Goal: Find specific page/section: Find specific page/section

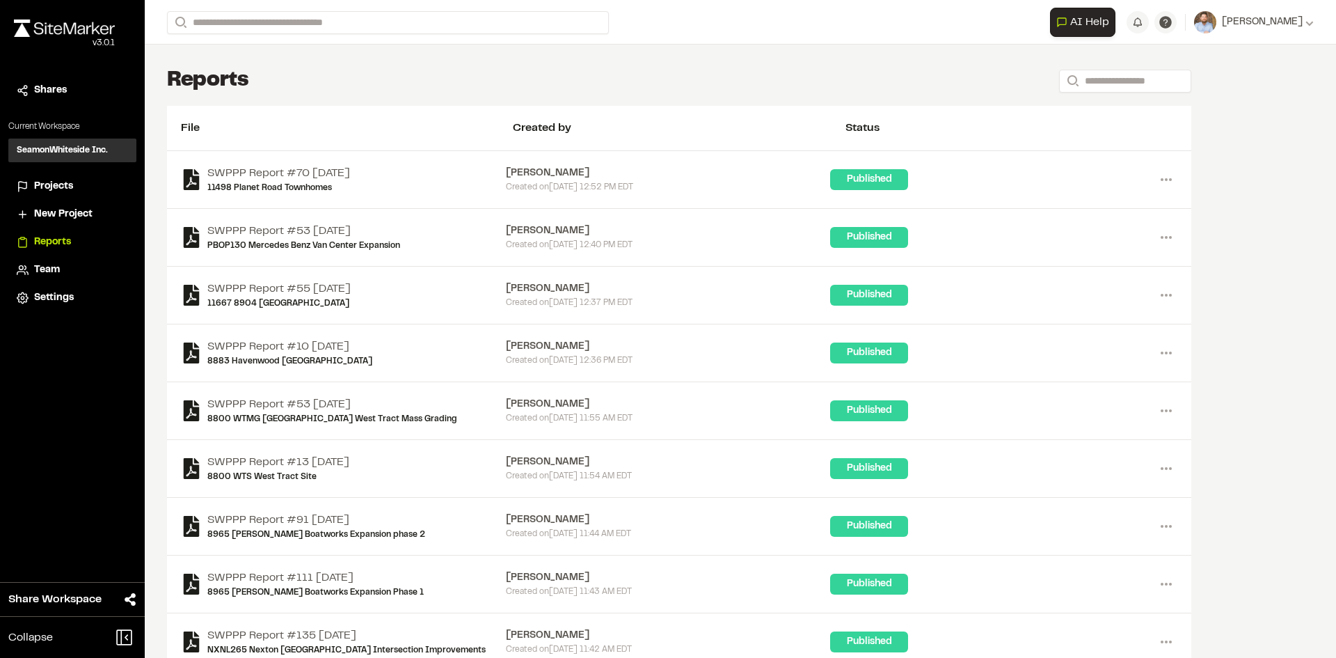
click at [51, 184] on span "Projects" at bounding box center [53, 186] width 39 height 15
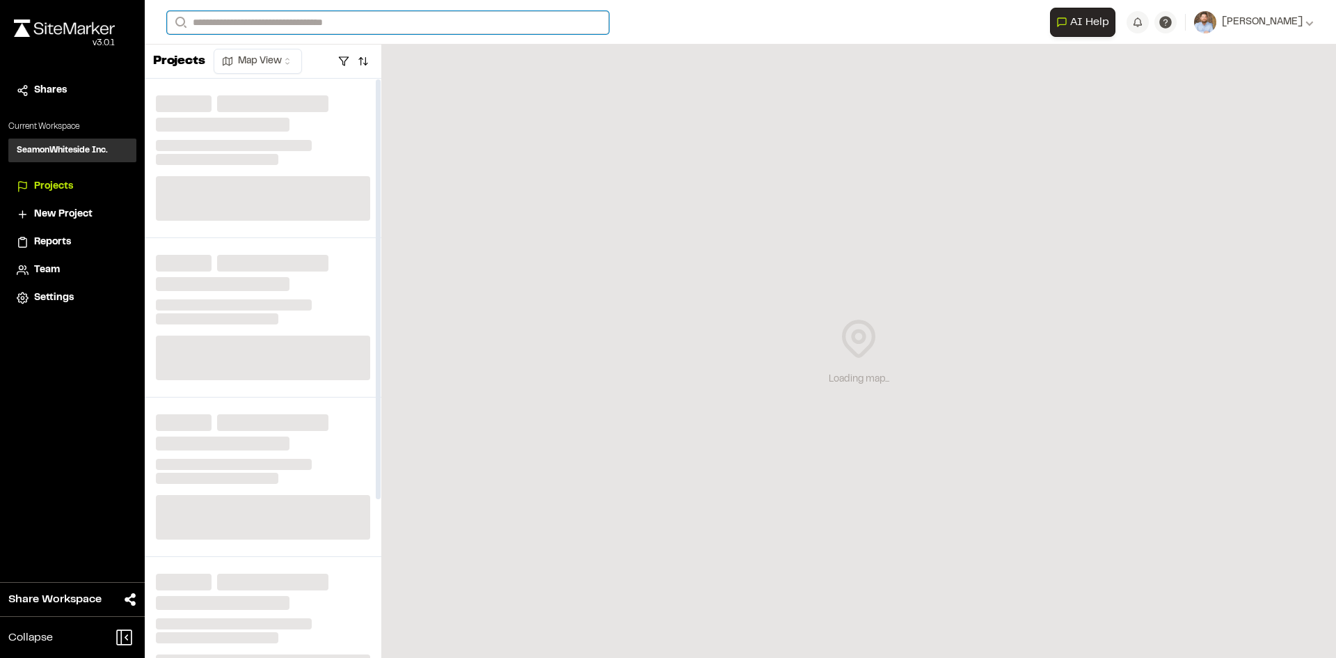
click at [272, 21] on input "Search" at bounding box center [388, 22] width 442 height 23
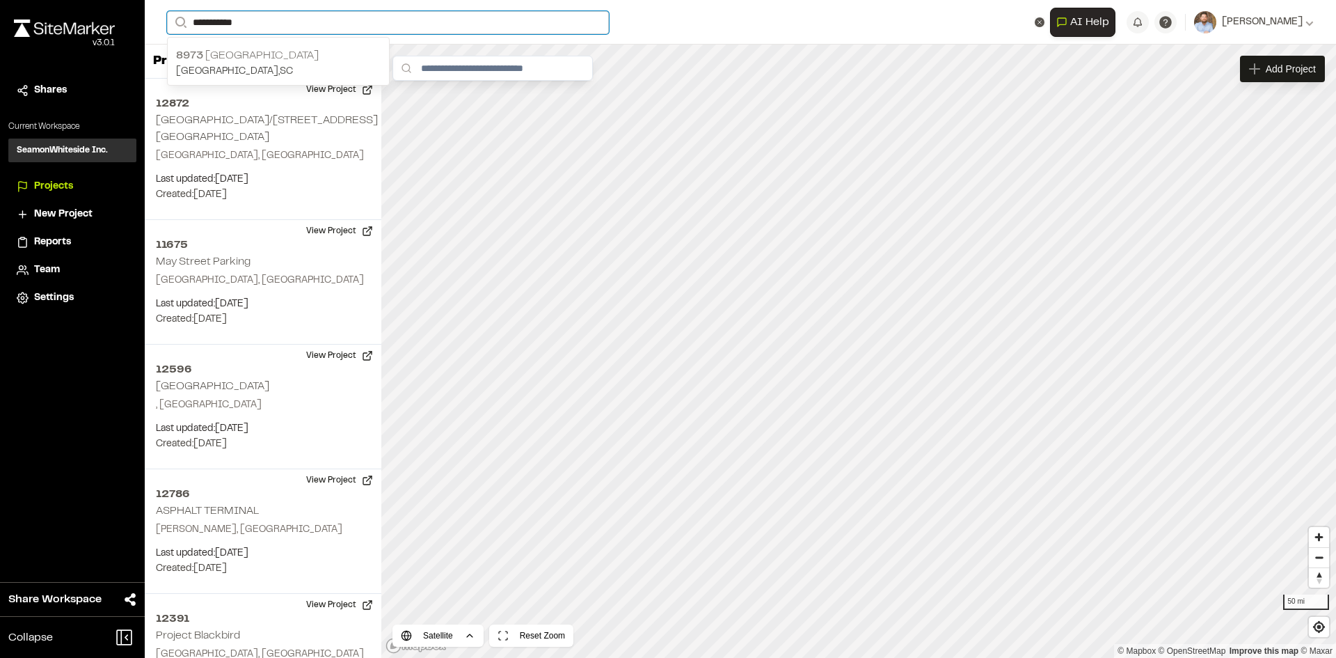
type input "**********"
click at [298, 55] on p "[STREET_ADDRESS]" at bounding box center [278, 55] width 205 height 17
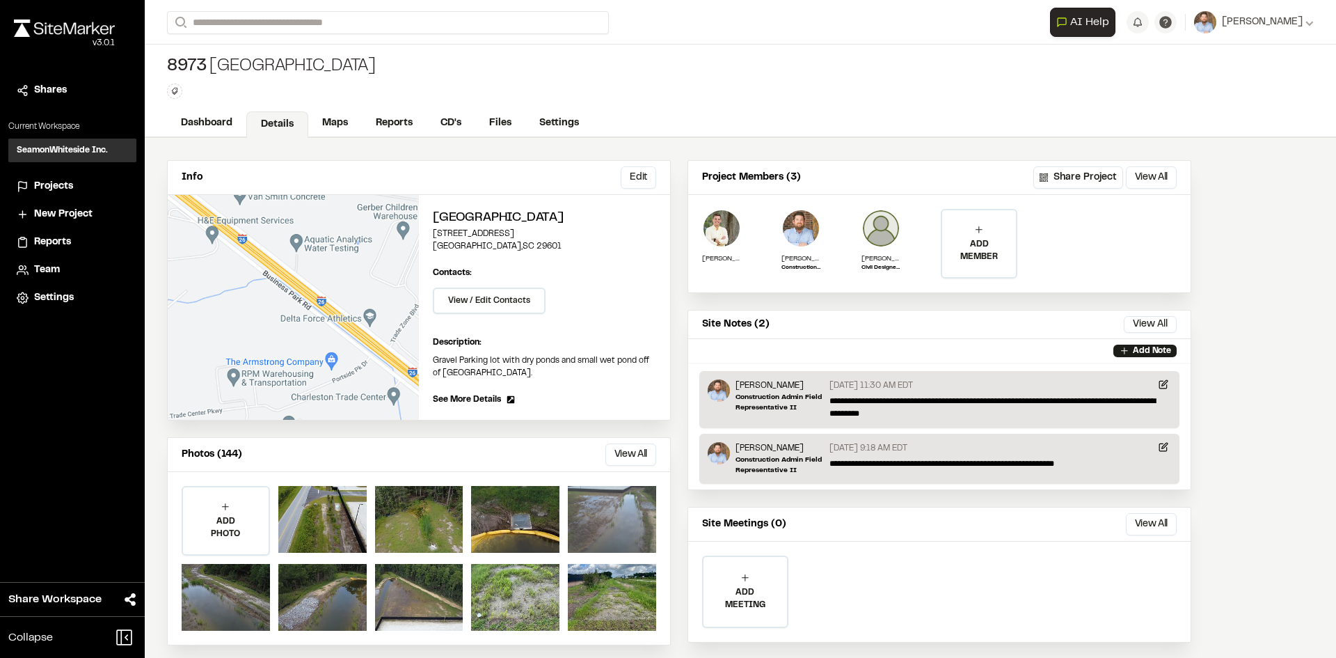
click at [634, 529] on div at bounding box center [612, 519] width 88 height 67
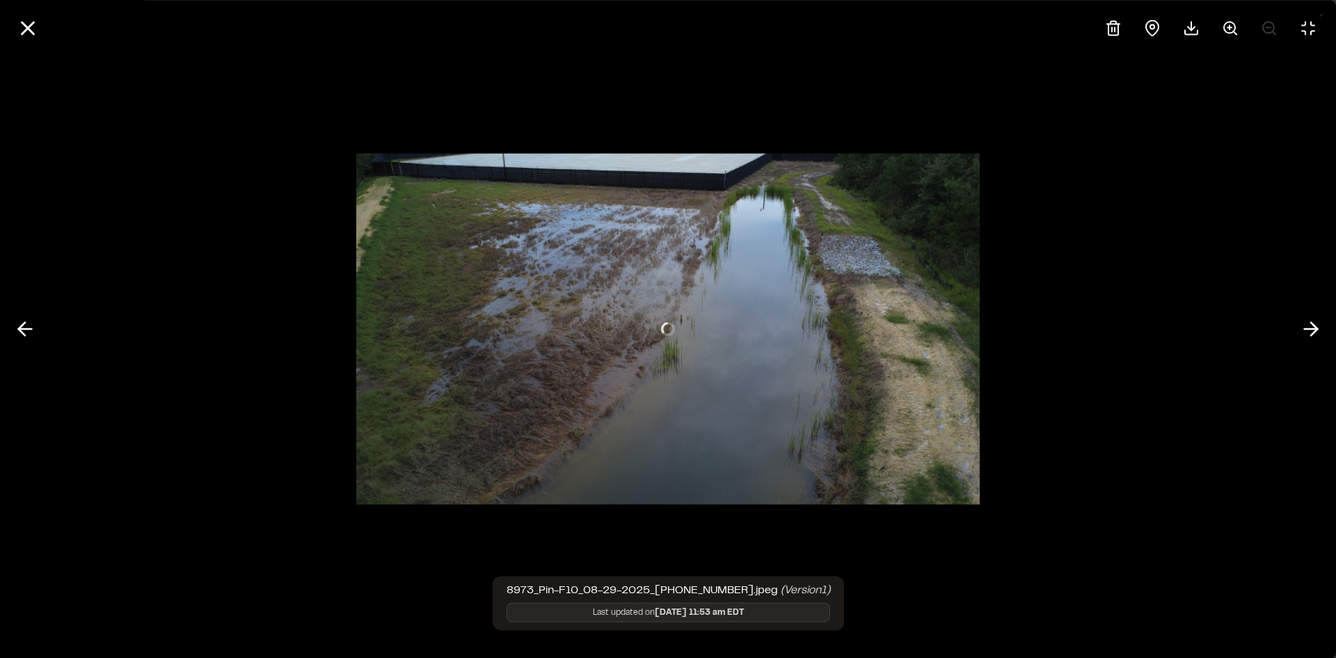
click at [633, 530] on div at bounding box center [668, 329] width 1336 height 658
click at [1309, 331] on icon at bounding box center [1311, 329] width 22 height 24
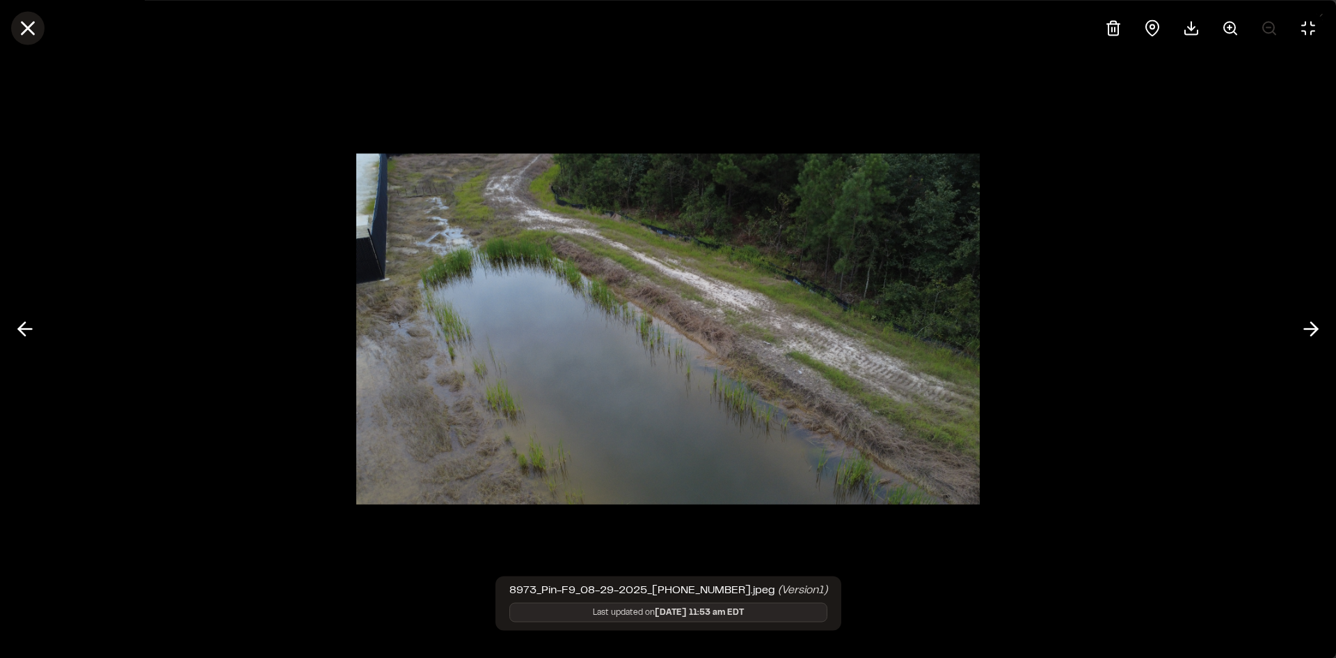
click at [29, 23] on icon at bounding box center [28, 28] width 24 height 24
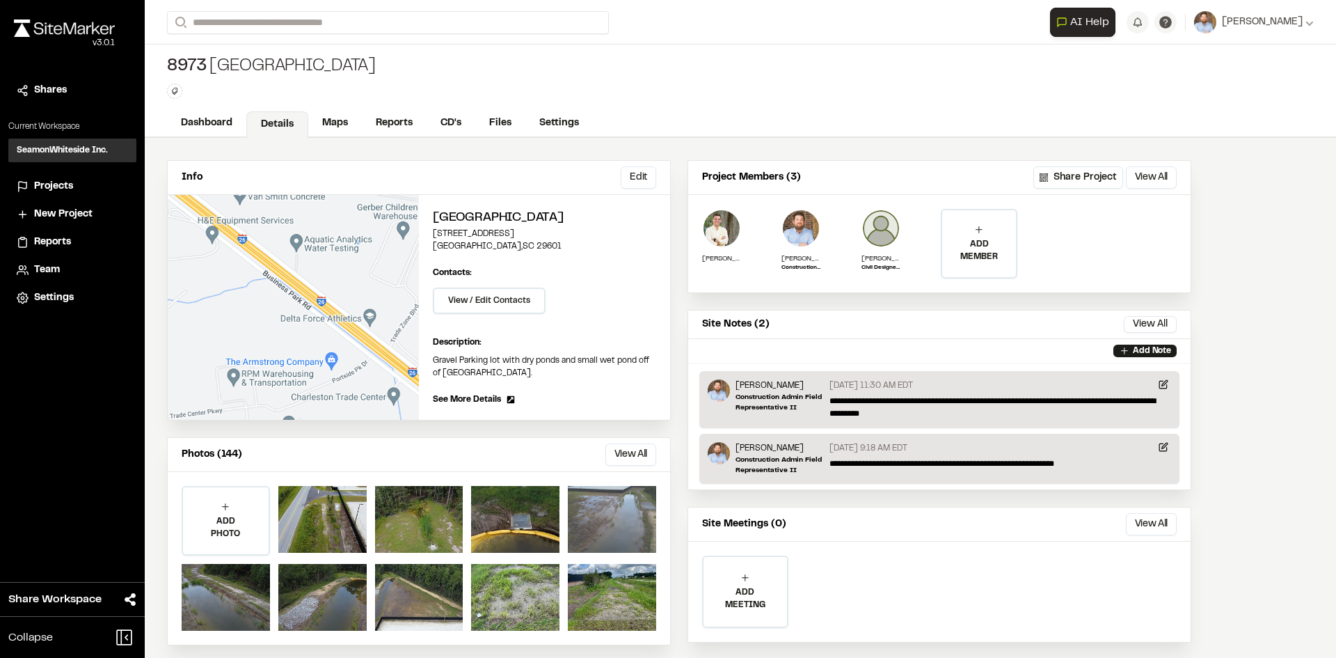
click at [621, 520] on div at bounding box center [612, 519] width 88 height 67
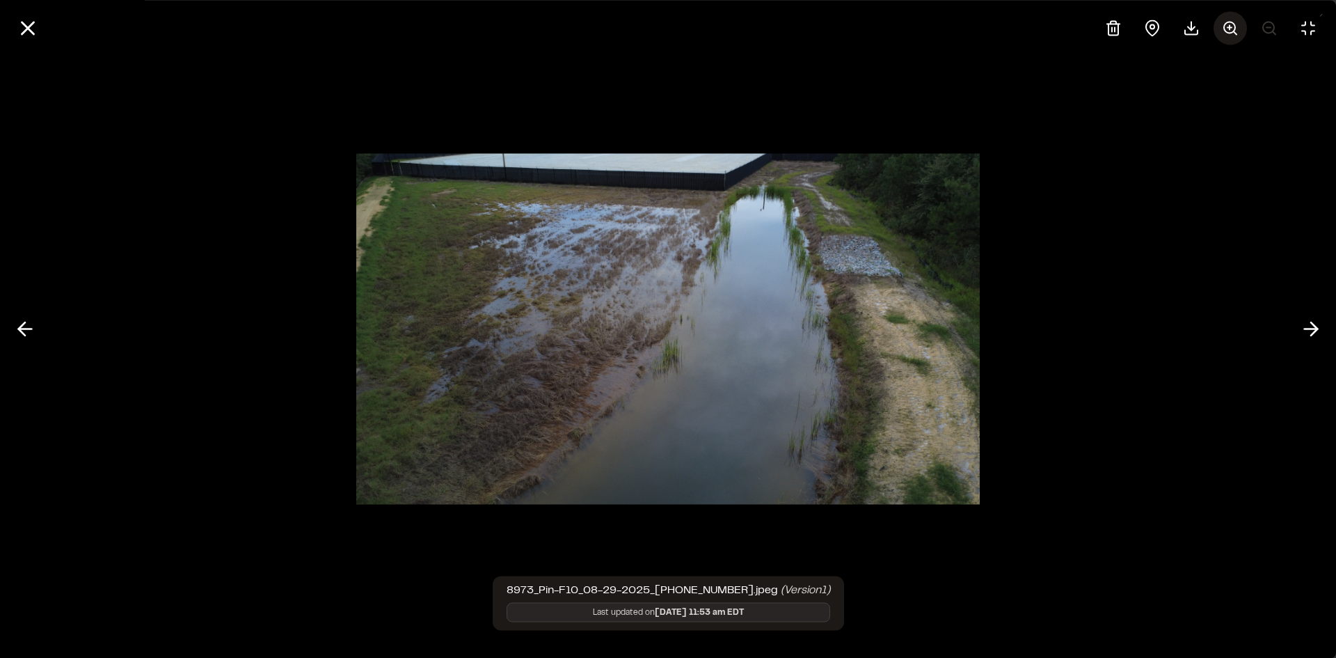
click at [1231, 27] on line at bounding box center [1230, 27] width 4 height 0
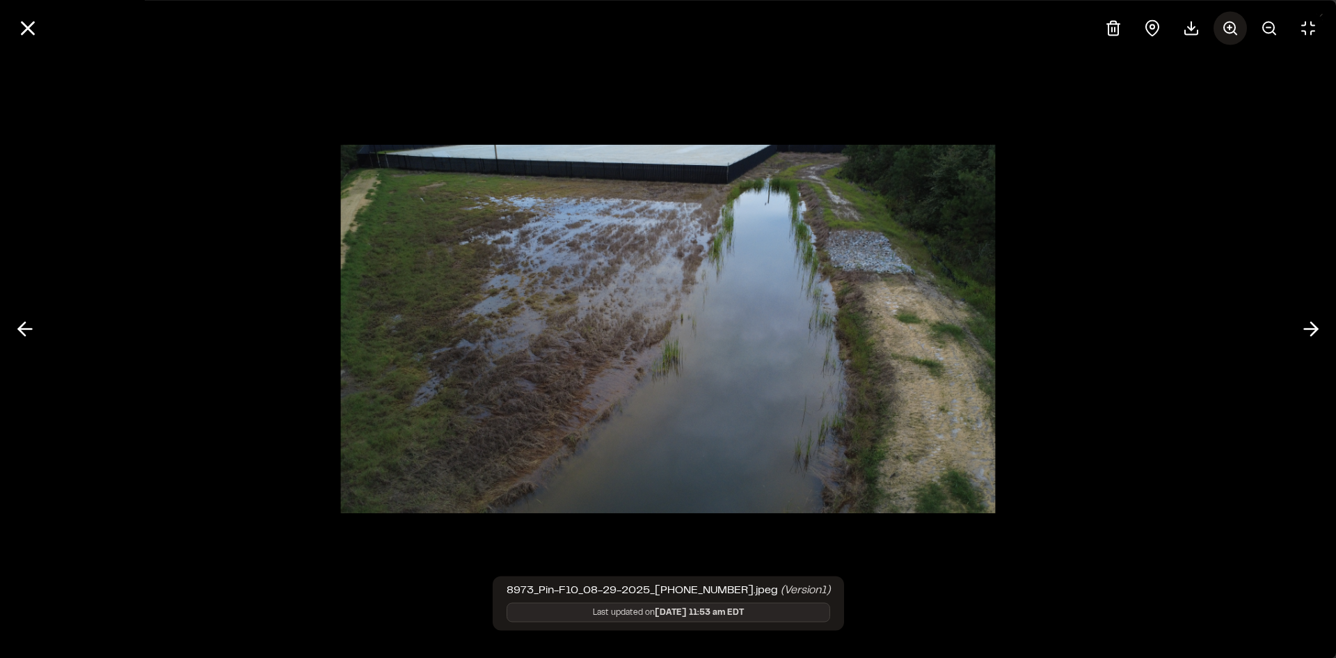
click at [1231, 27] on line at bounding box center [1230, 27] width 4 height 0
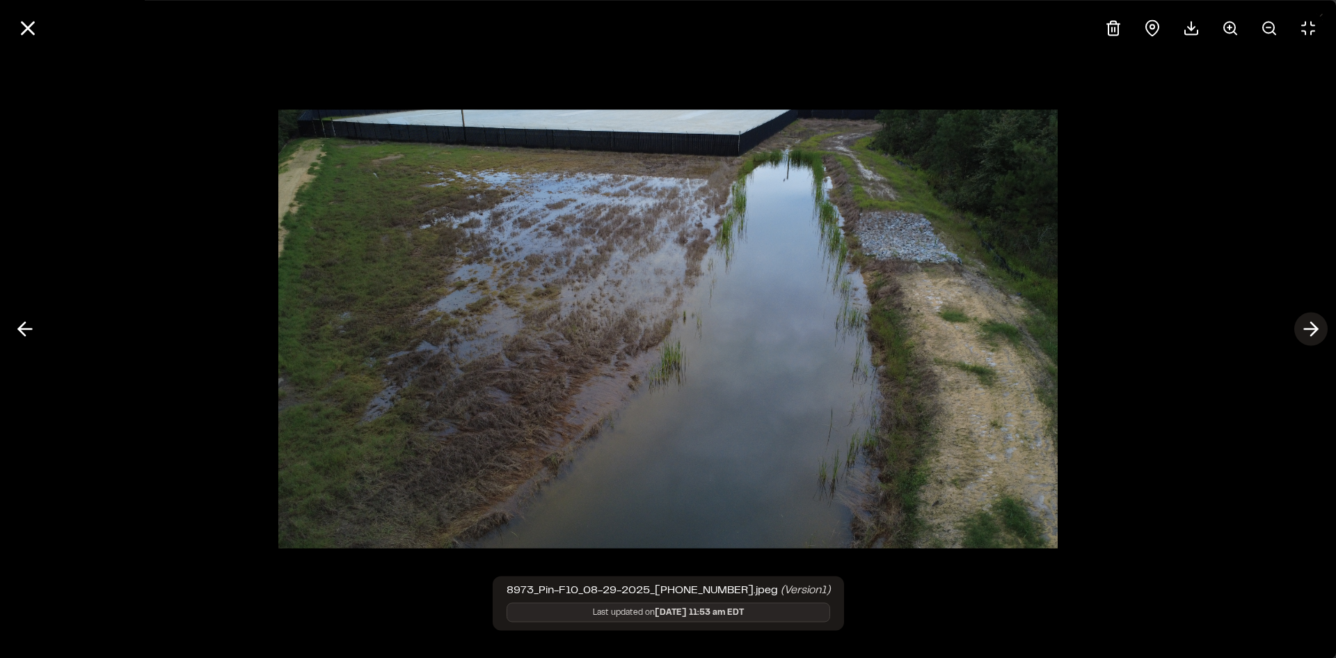
click at [1307, 332] on icon at bounding box center [1311, 329] width 22 height 24
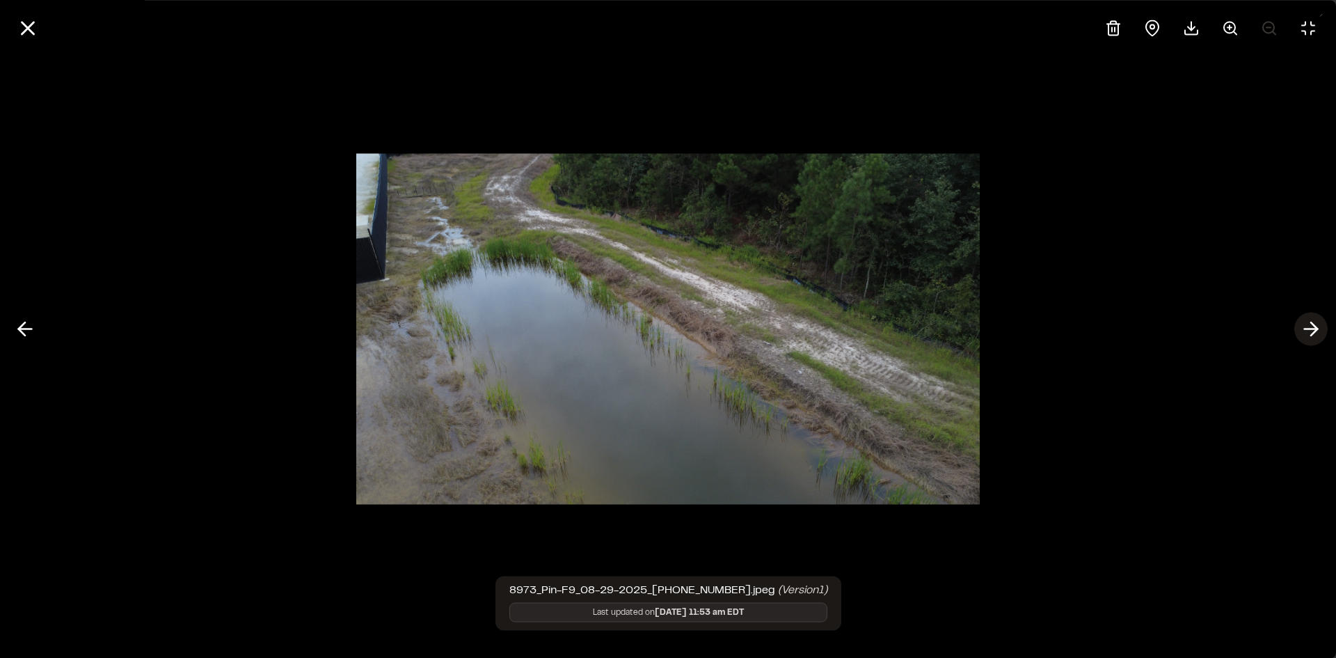
click at [1305, 331] on icon at bounding box center [1311, 329] width 22 height 24
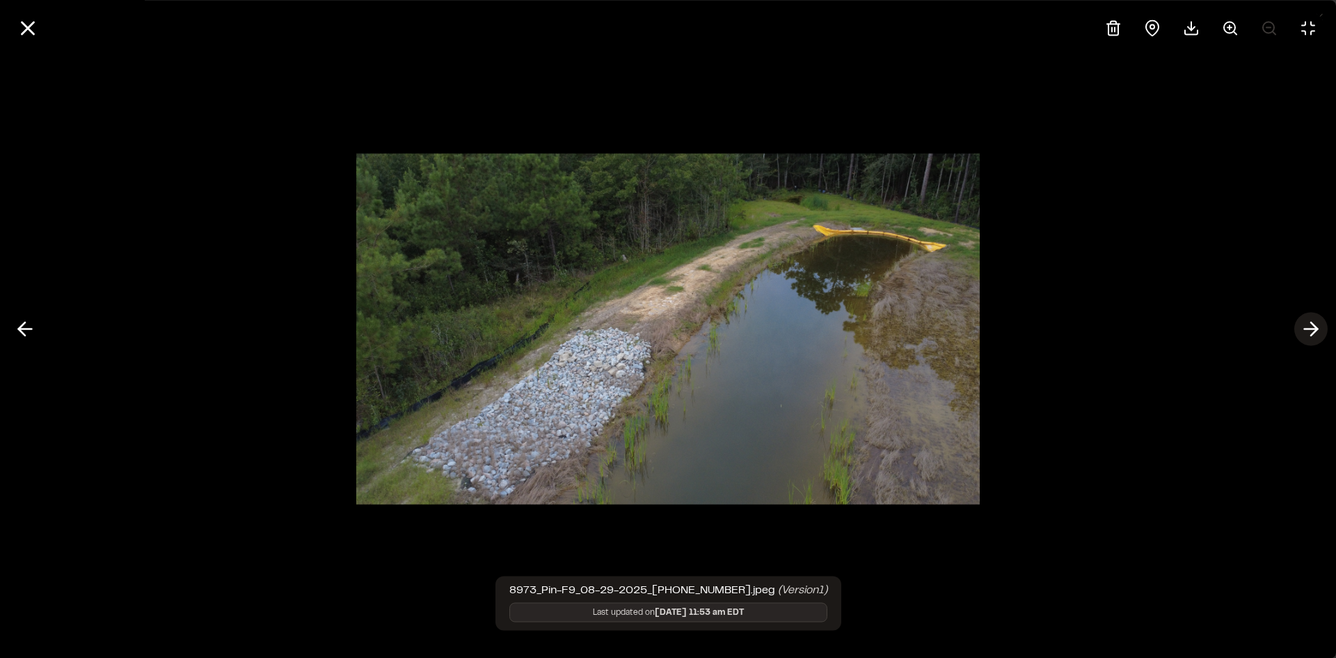
click at [1310, 332] on icon at bounding box center [1311, 329] width 22 height 24
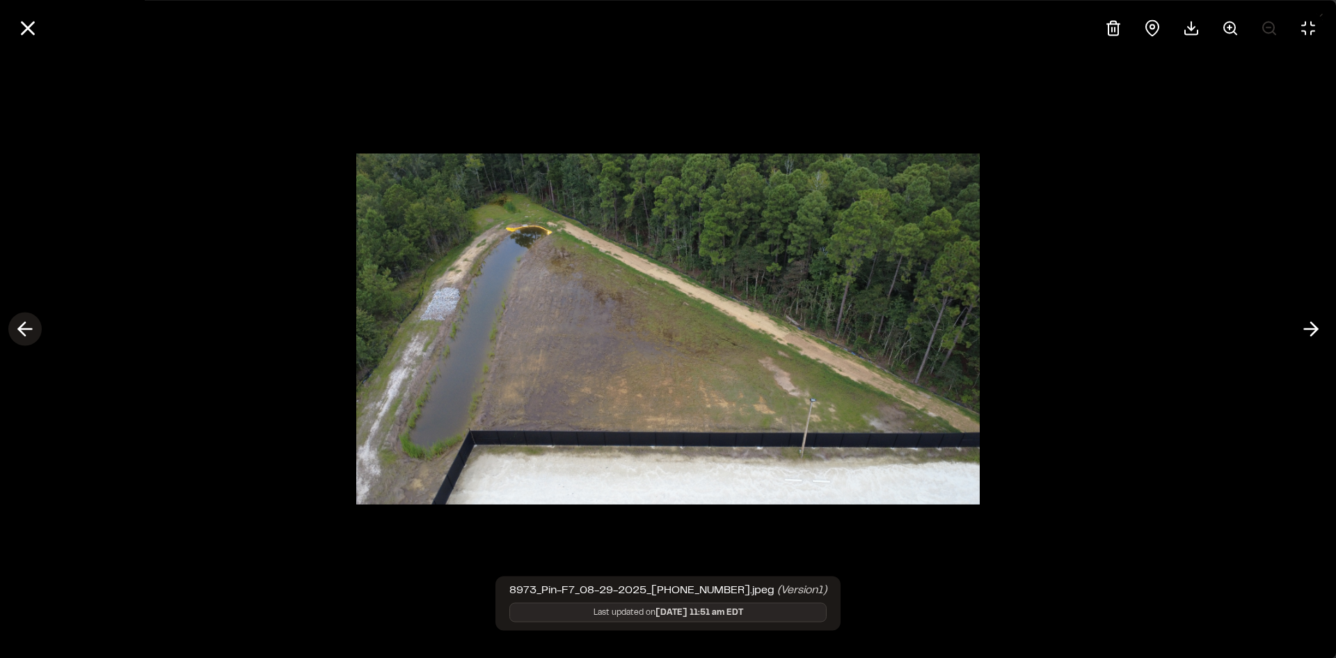
click at [30, 329] on line at bounding box center [25, 329] width 13 height 0
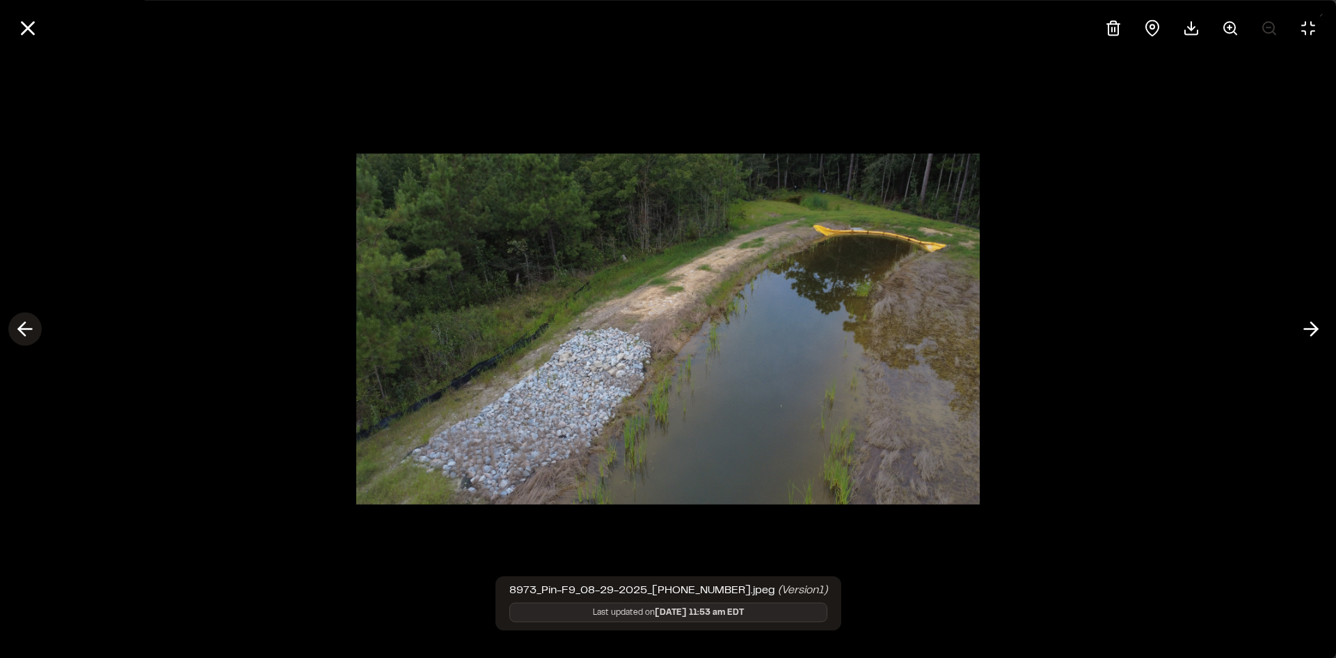
click at [30, 329] on line at bounding box center [25, 329] width 13 height 0
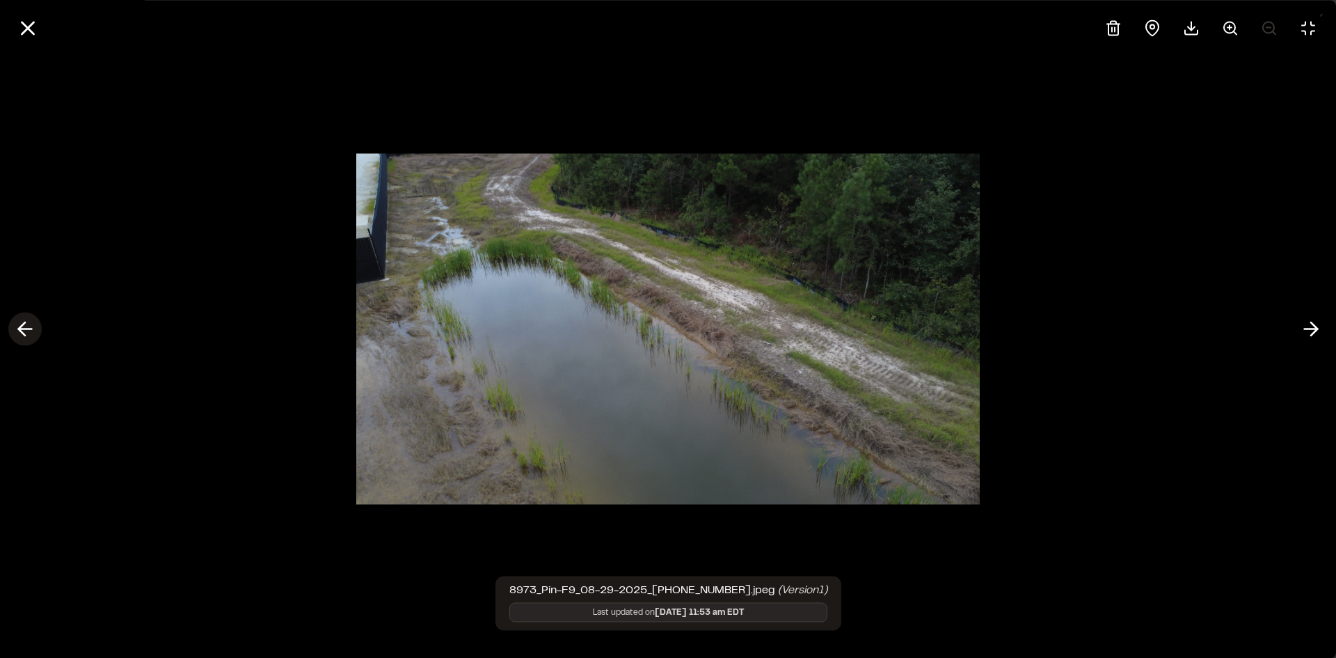
click at [30, 329] on line at bounding box center [25, 329] width 13 height 0
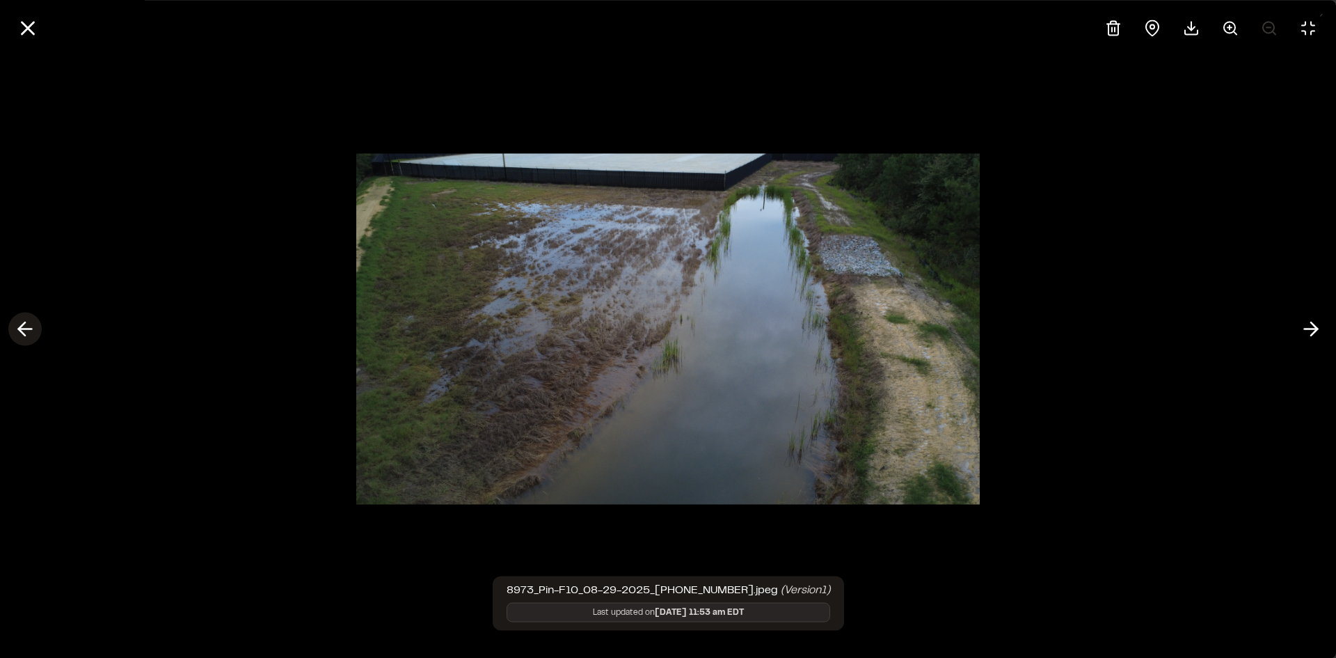
click at [30, 329] on line at bounding box center [25, 329] width 13 height 0
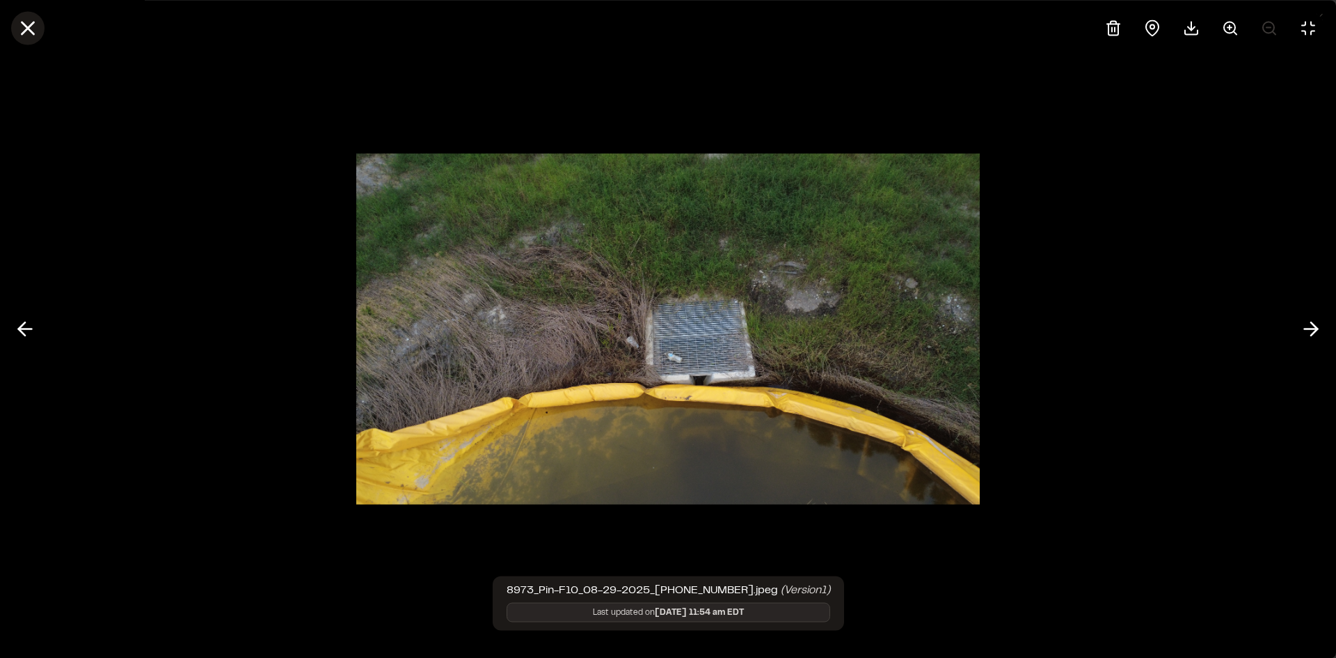
click at [22, 29] on icon at bounding box center [28, 28] width 24 height 24
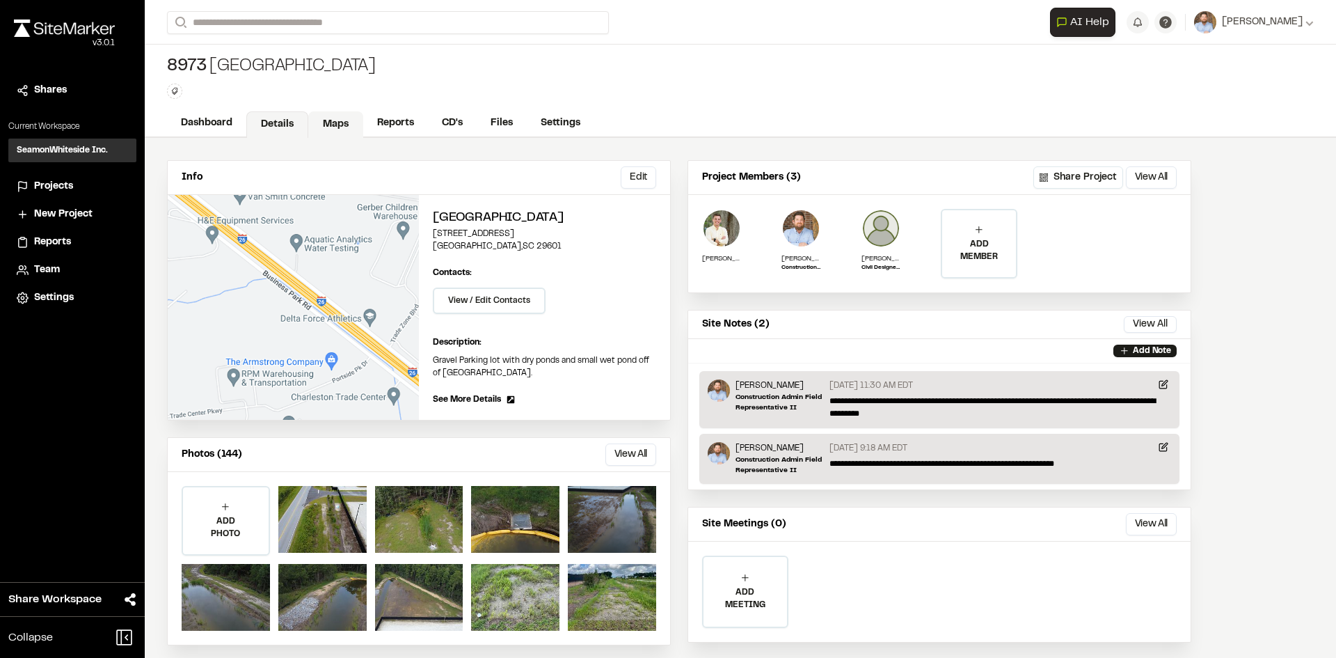
click at [344, 125] on link "Maps" at bounding box center [335, 124] width 55 height 26
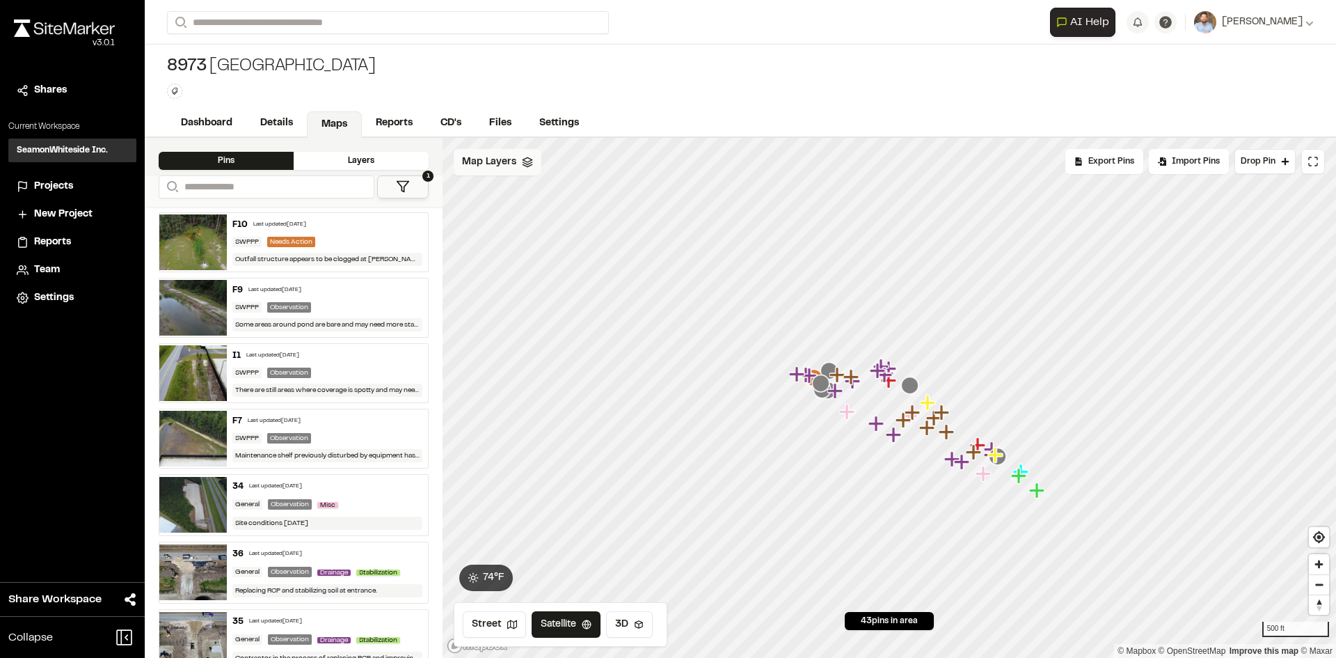
click at [514, 163] on span "Map Layers" at bounding box center [489, 161] width 54 height 15
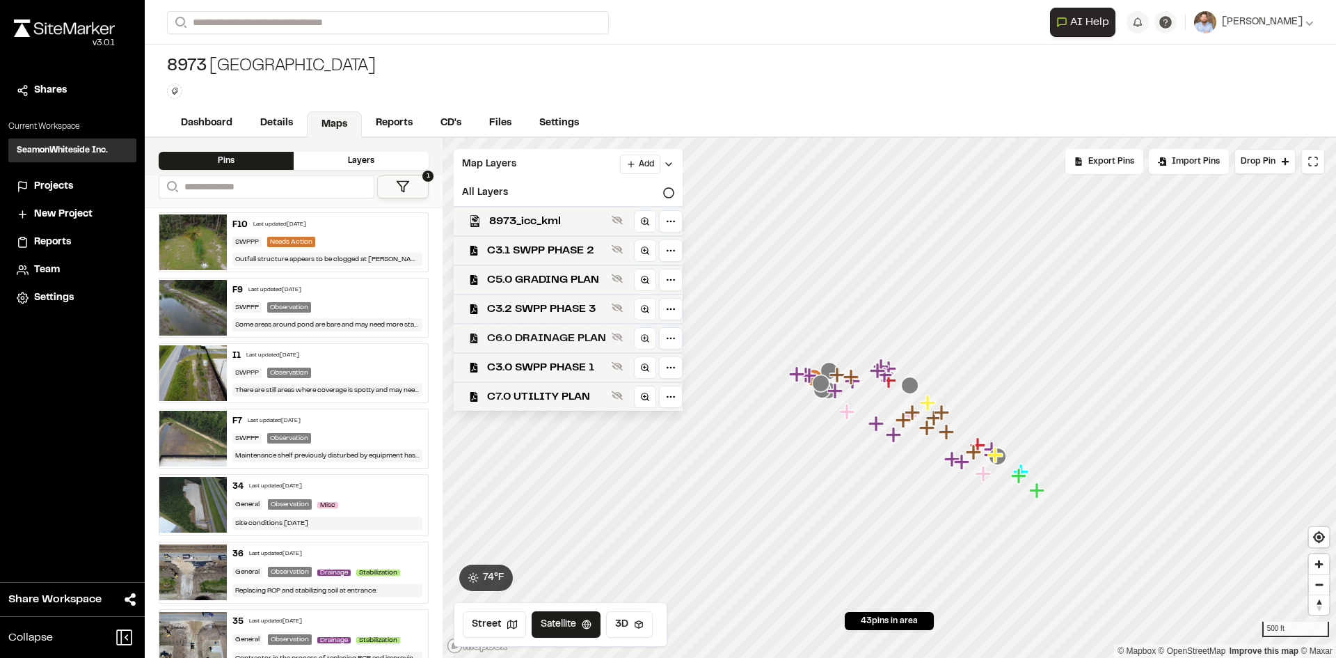
click at [547, 333] on span "C6.0 DRAINAGE PLAN" at bounding box center [546, 338] width 119 height 17
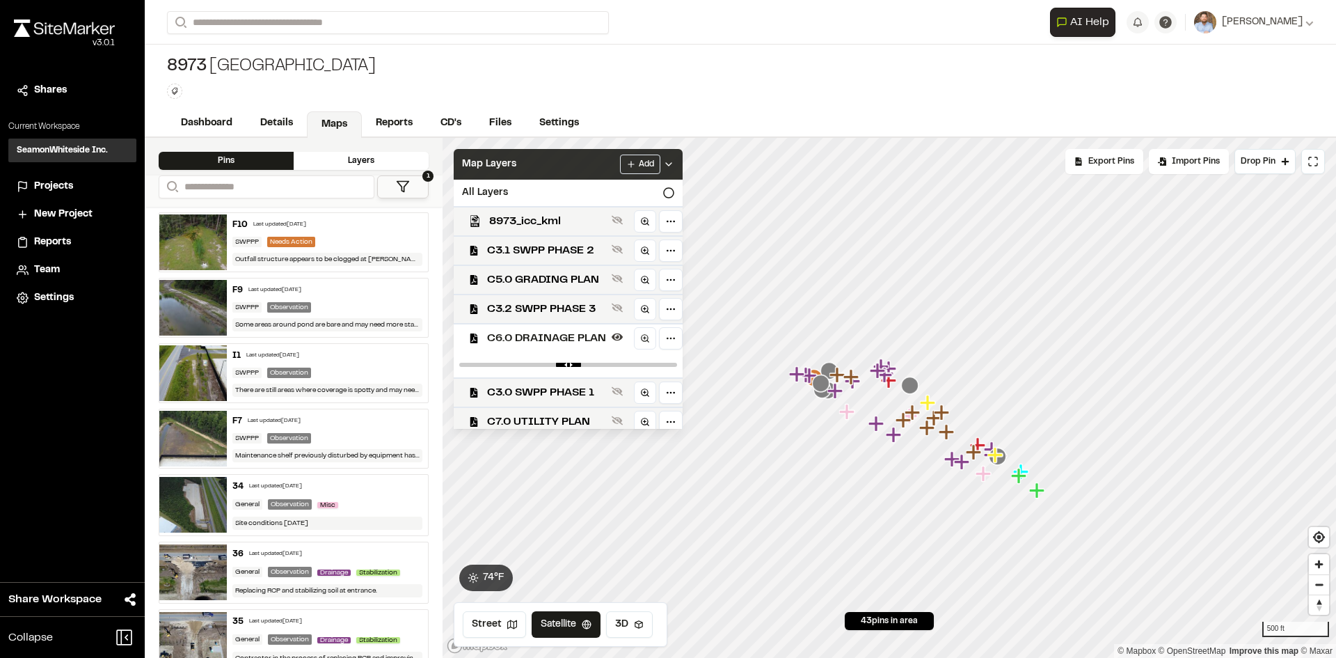
click at [674, 157] on div "Add" at bounding box center [647, 163] width 54 height 19
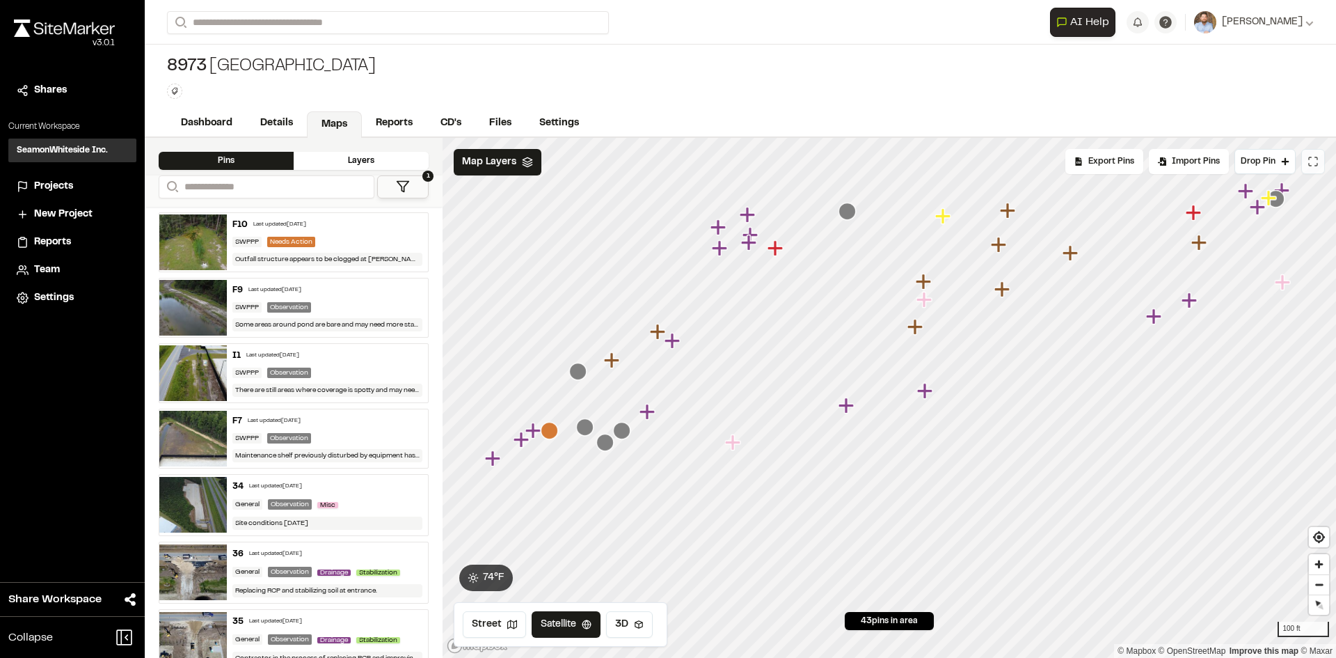
click at [1317, 166] on icon at bounding box center [1316, 165] width 2 height 2
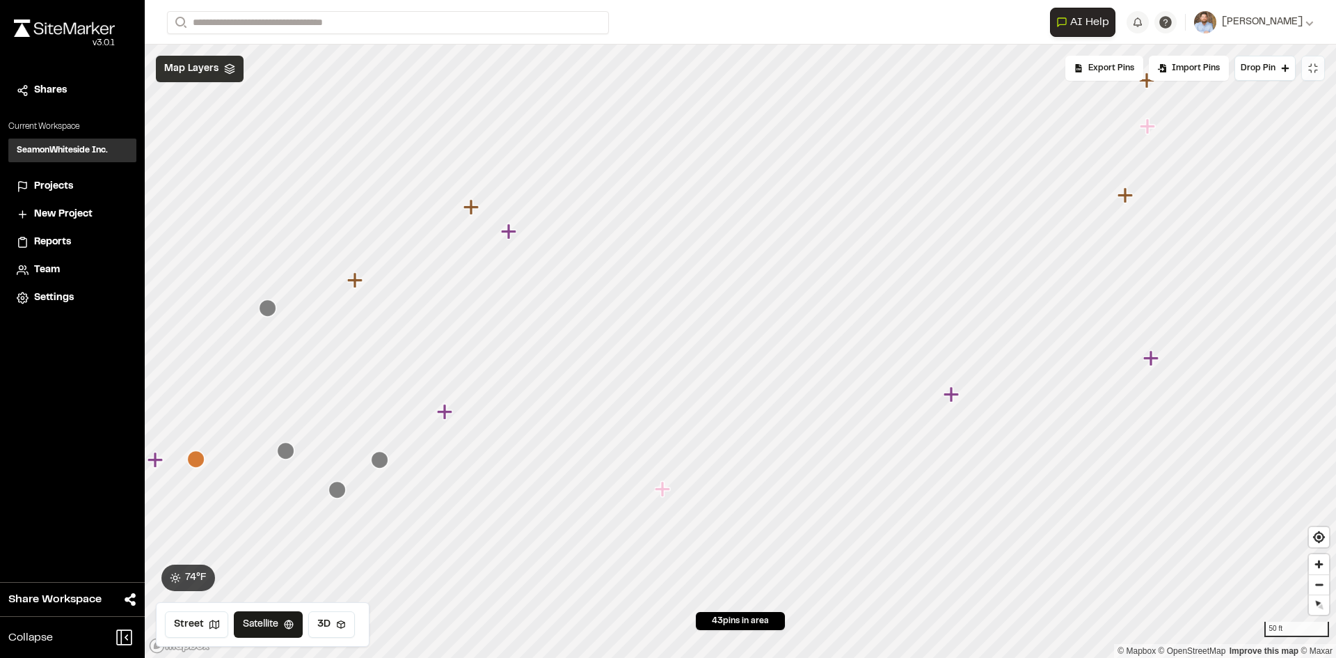
click at [213, 72] on span "Map Layers" at bounding box center [191, 68] width 54 height 15
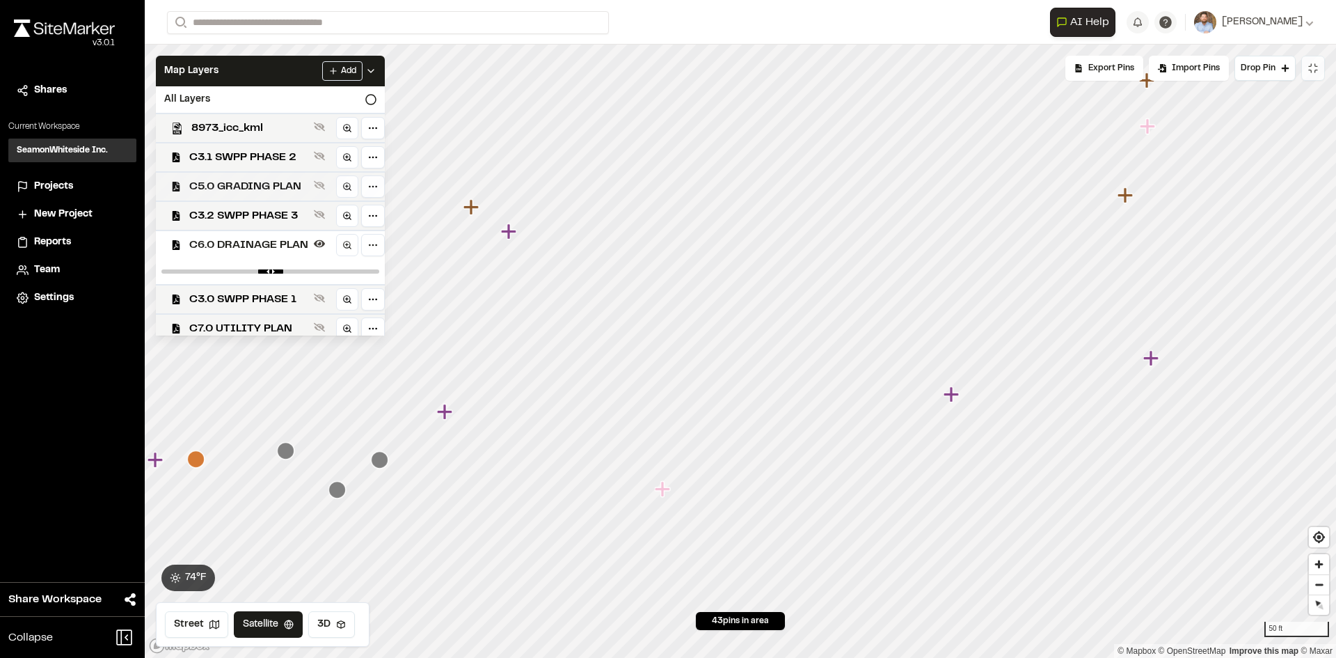
click at [256, 185] on span "C5.0 GRADING PLAN" at bounding box center [248, 186] width 119 height 17
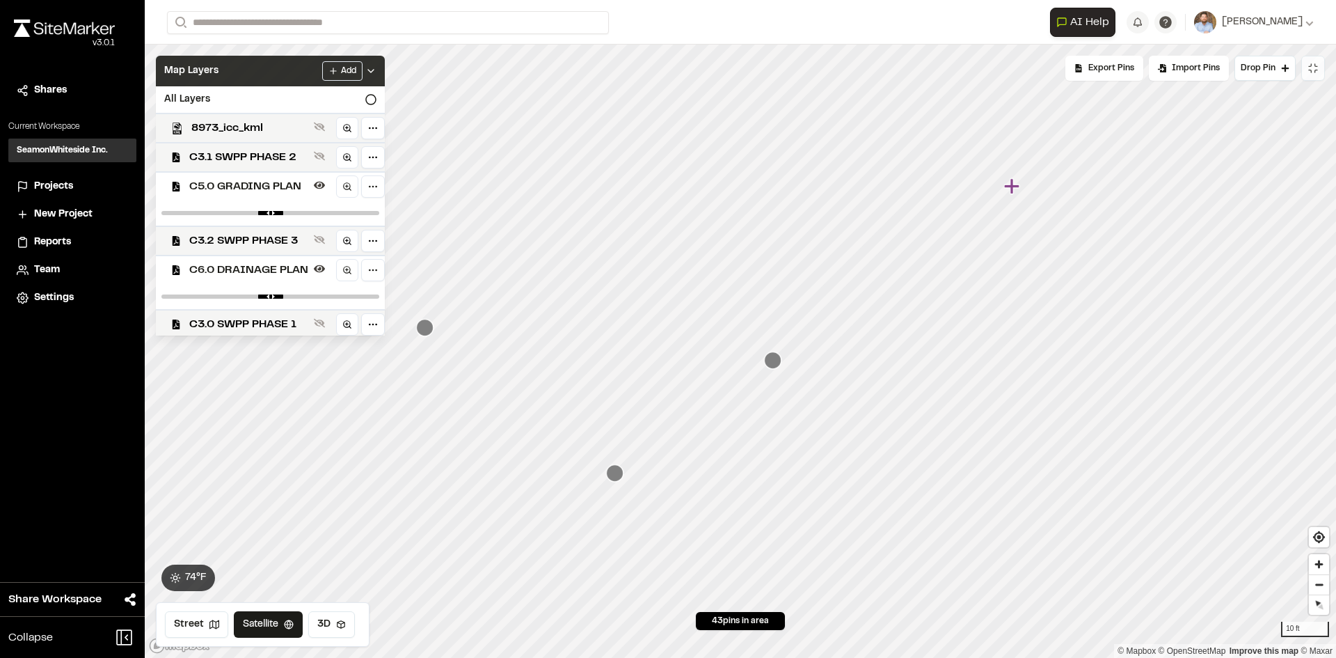
click at [376, 64] on div "Add" at bounding box center [349, 70] width 54 height 19
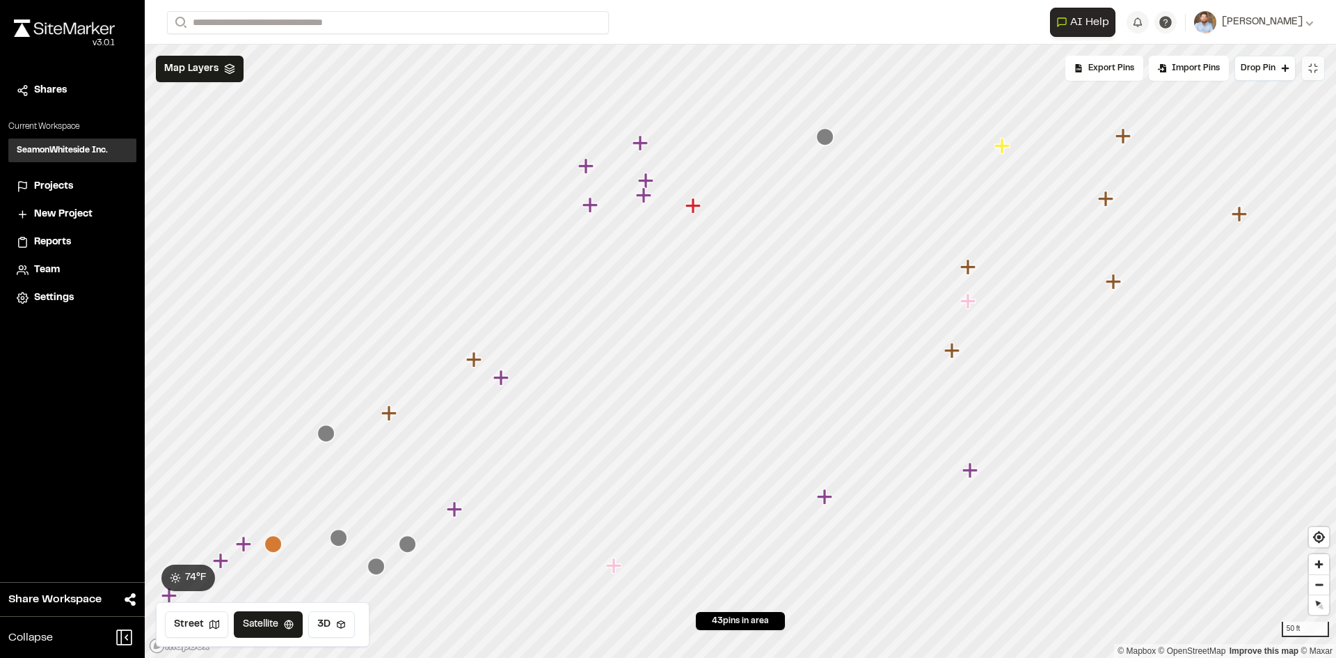
click at [46, 182] on span "Projects" at bounding box center [53, 186] width 39 height 15
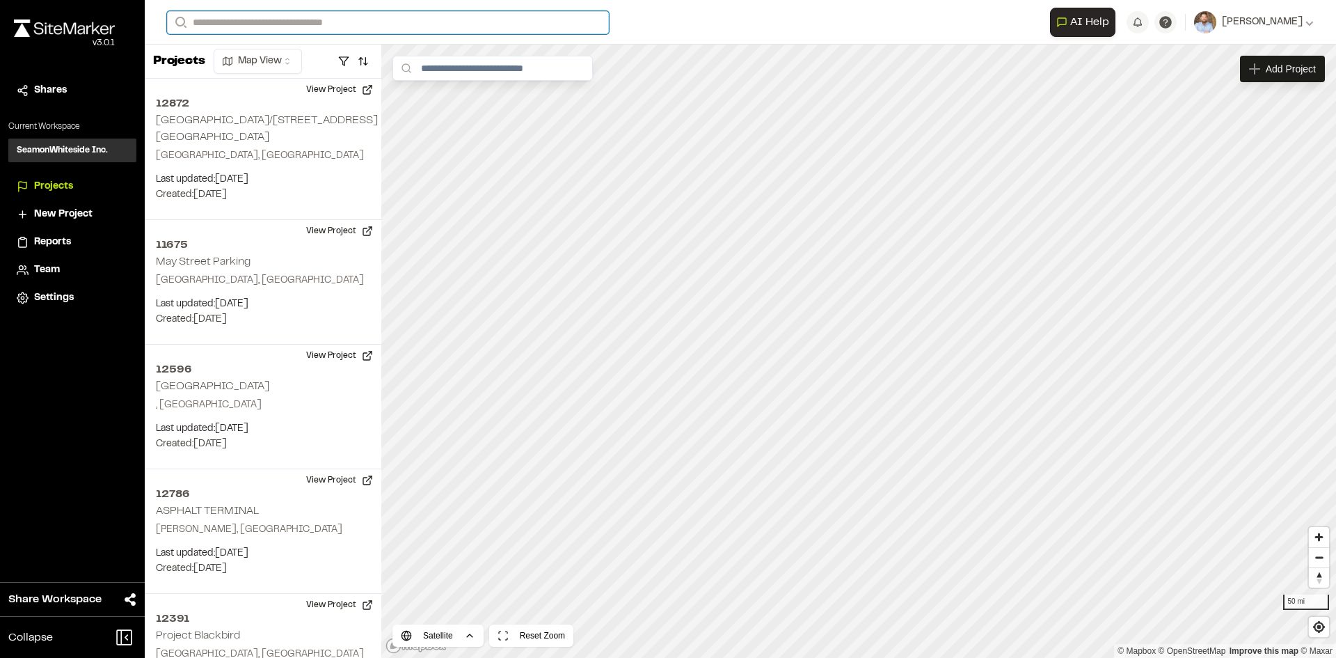
click at [235, 17] on input "Search" at bounding box center [388, 22] width 442 height 23
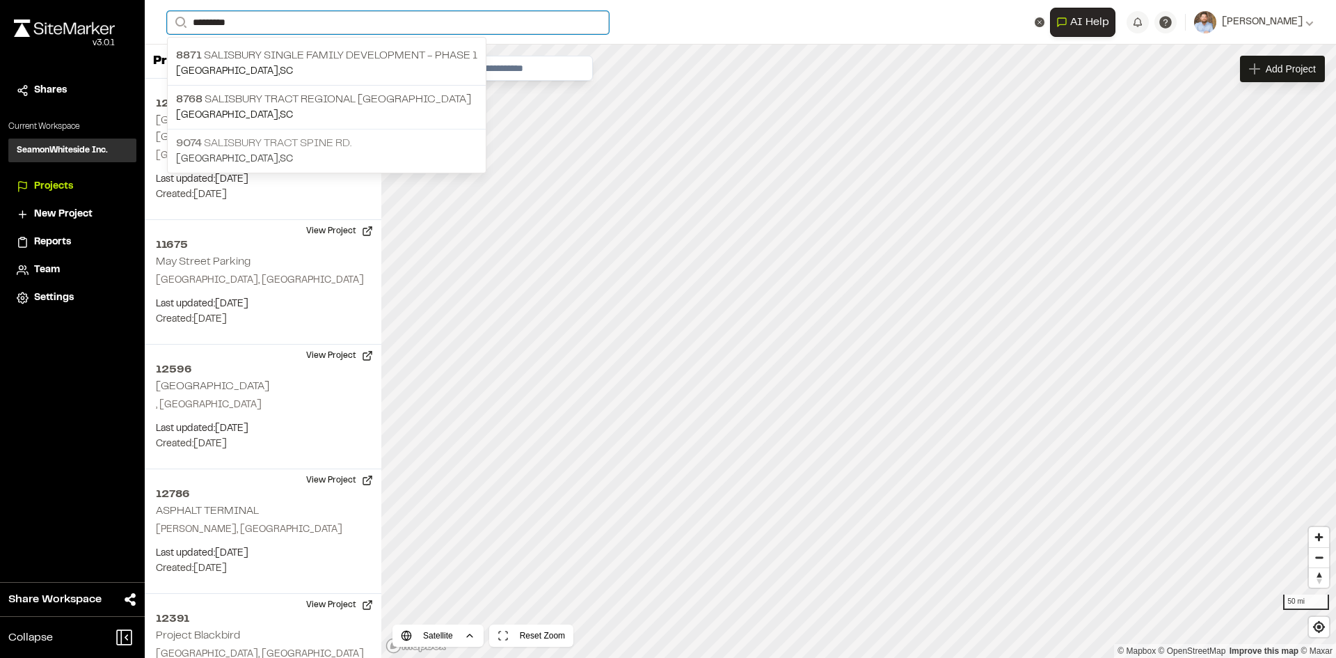
type input "*********"
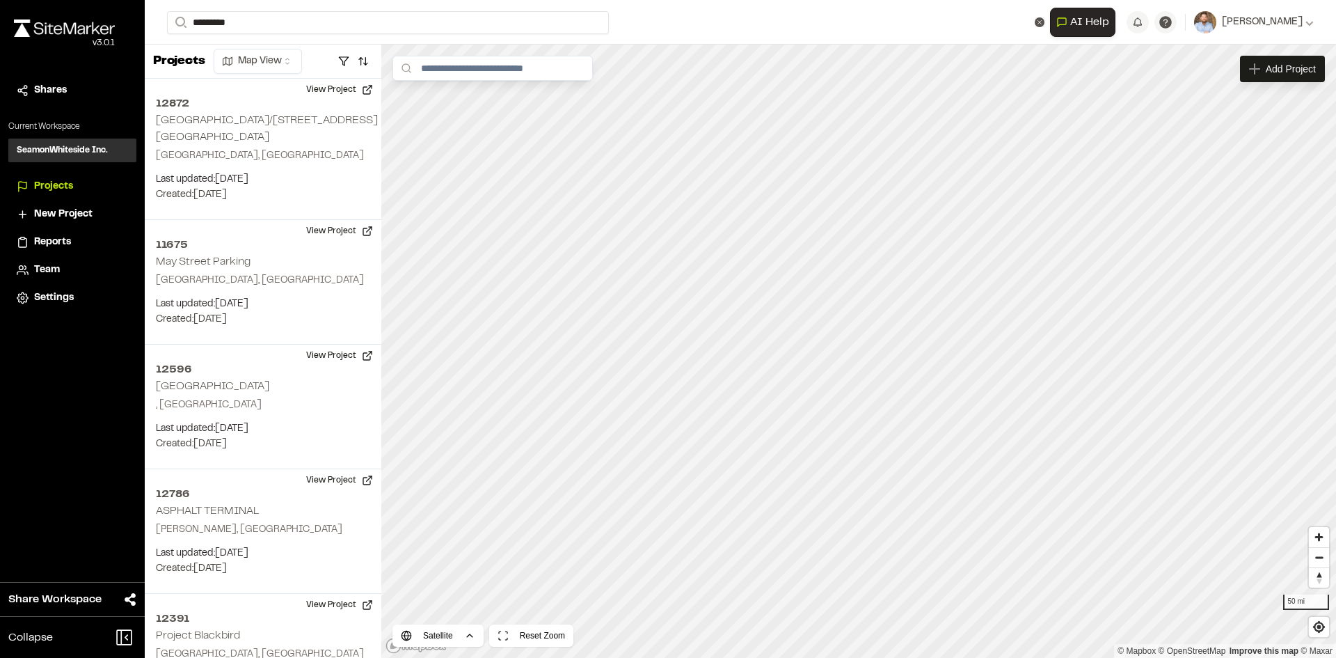
click at [310, 139] on p "[STREET_ADDRESS]" at bounding box center [326, 143] width 301 height 17
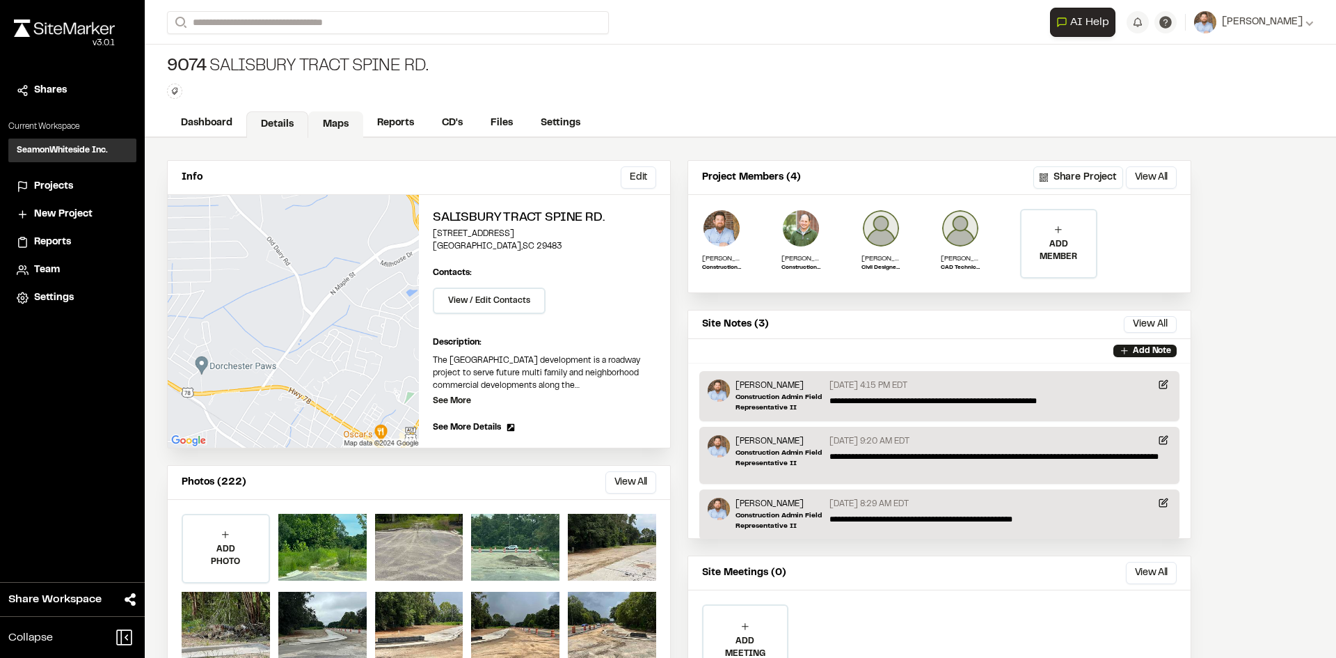
click at [335, 124] on link "Maps" at bounding box center [335, 124] width 55 height 26
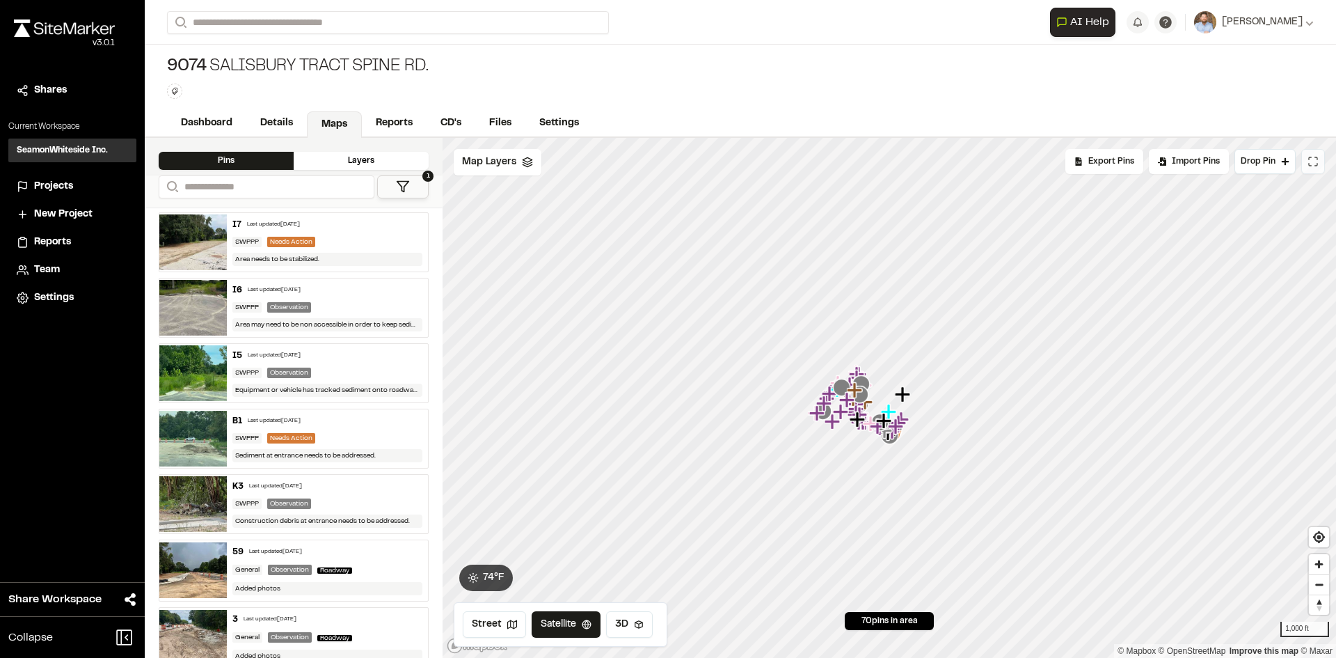
click at [1312, 158] on icon at bounding box center [1313, 161] width 11 height 11
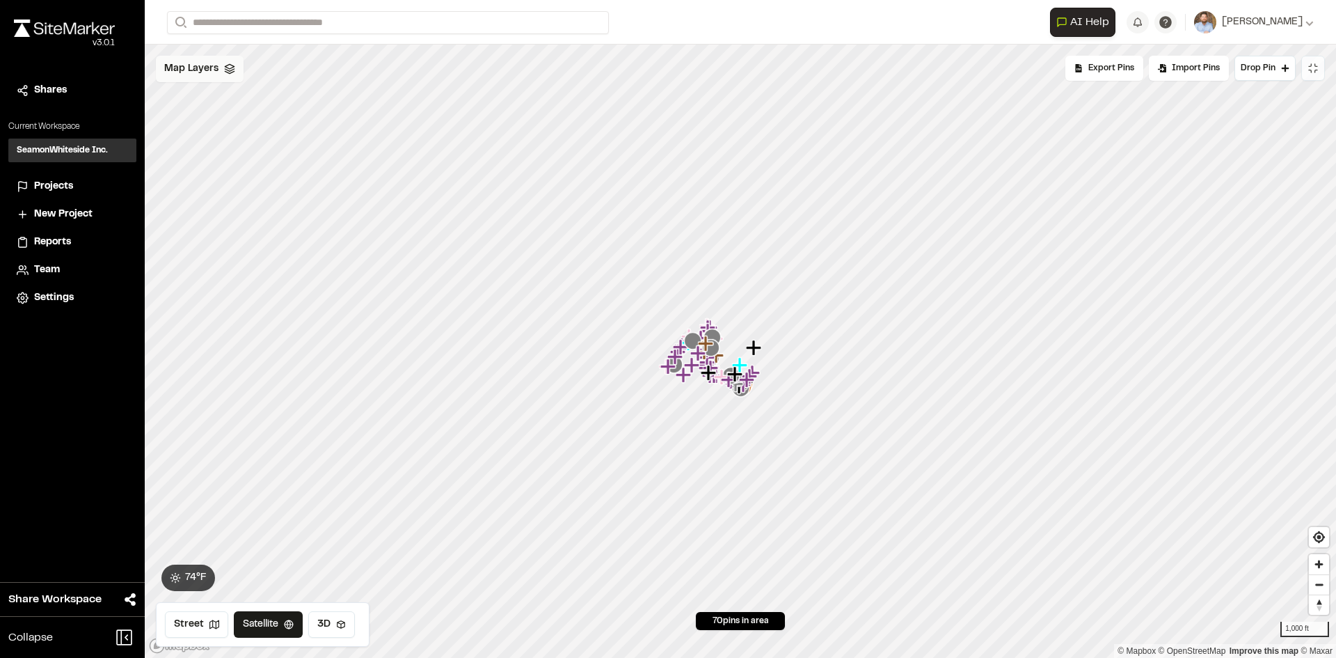
click at [209, 70] on span "Map Layers" at bounding box center [191, 68] width 54 height 15
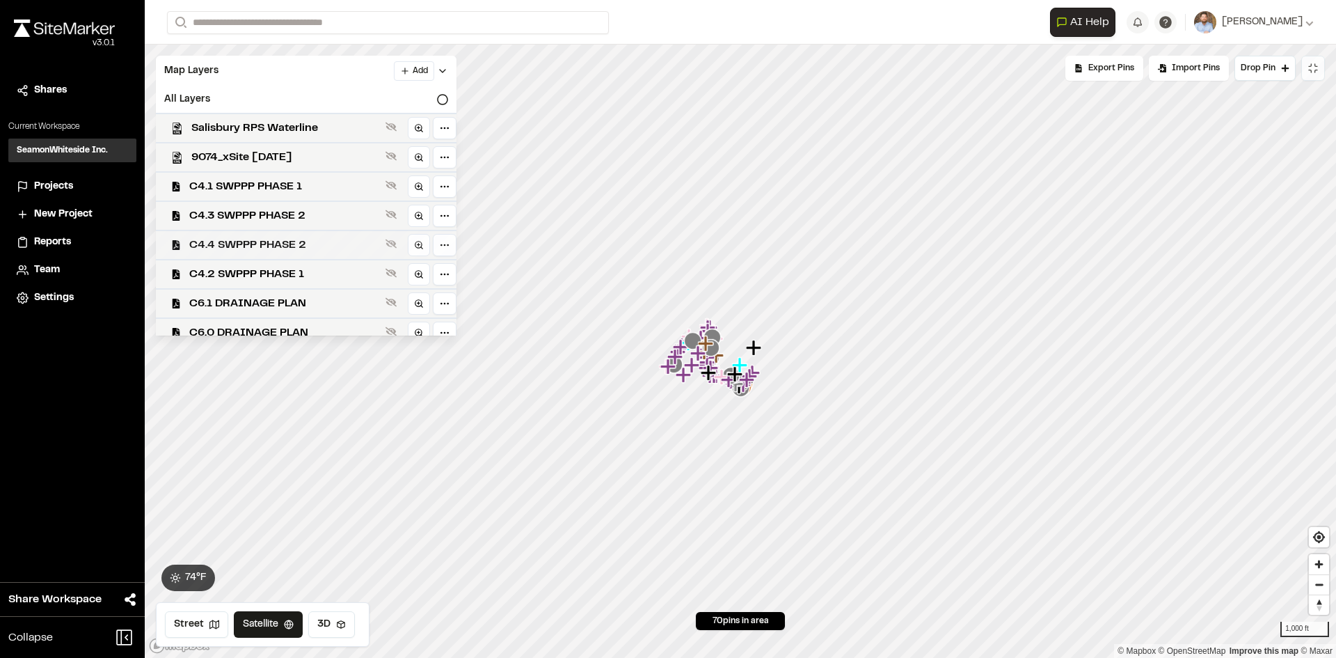
click at [285, 242] on span "C4.4 SWPPP PHASE 2" at bounding box center [284, 245] width 191 height 17
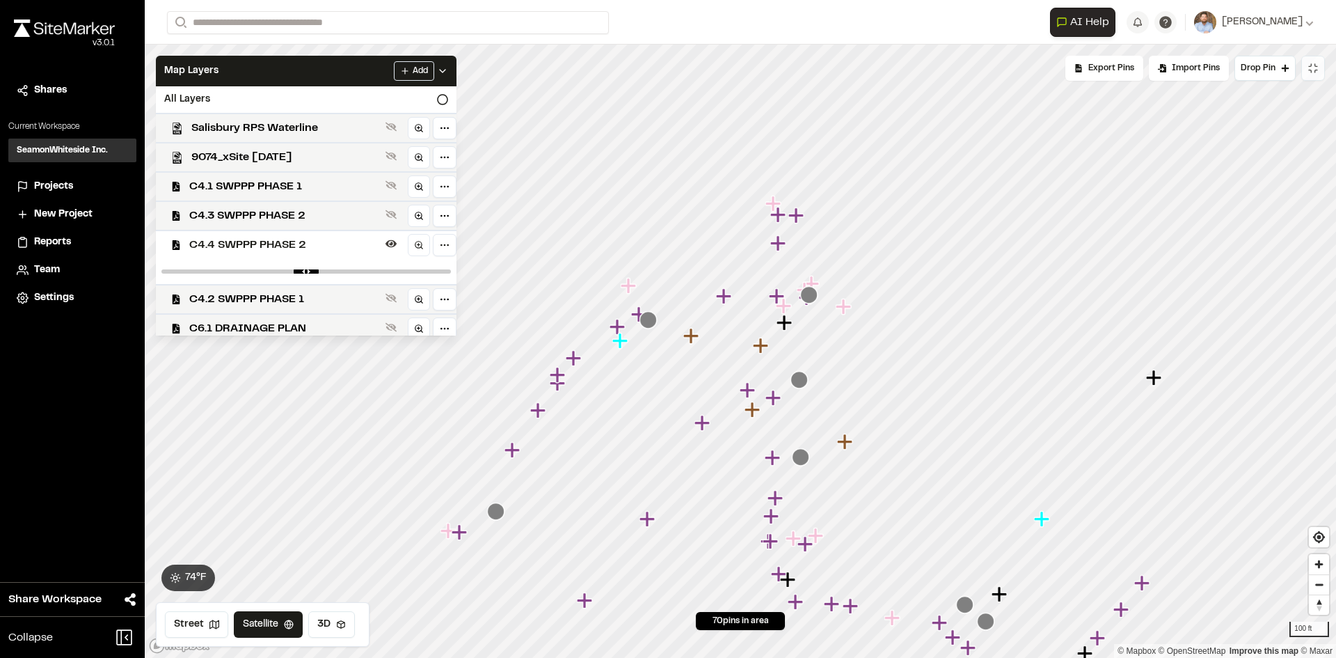
drag, startPoint x: 691, startPoint y: 322, endPoint x: 779, endPoint y: 343, distance: 90.8
click at [771, 343] on icon "Map marker" at bounding box center [762, 346] width 18 height 18
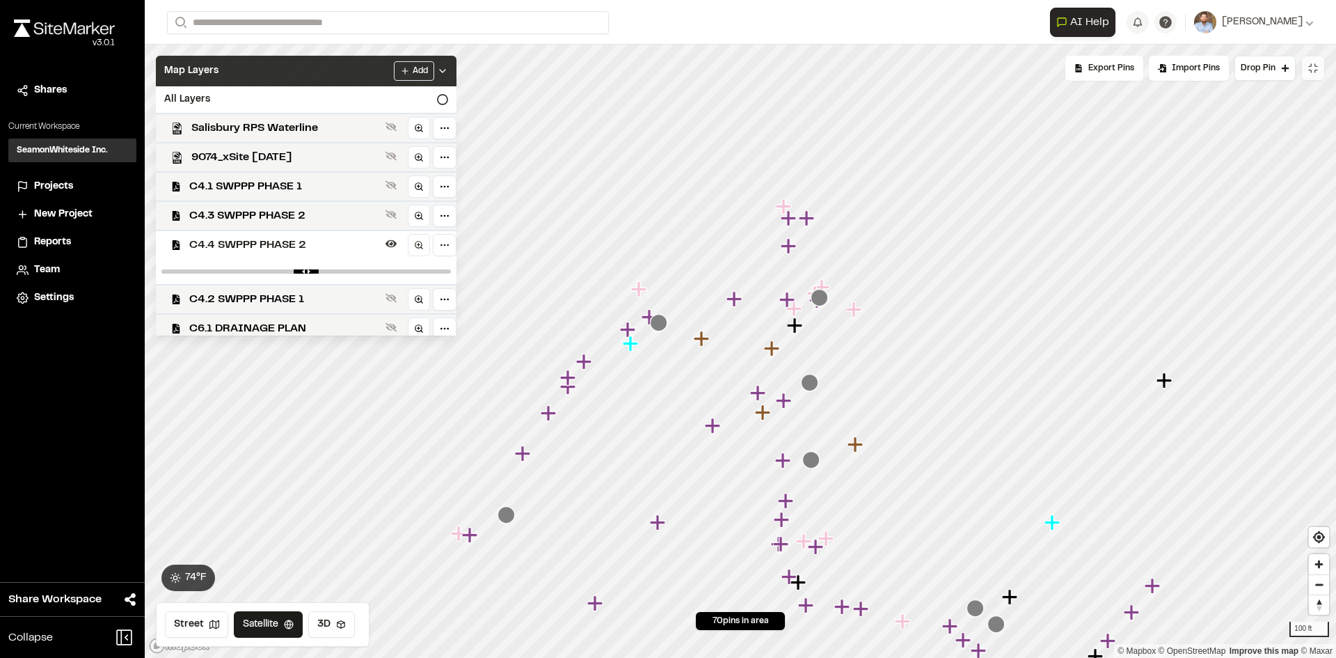
click at [448, 69] on icon at bounding box center [442, 70] width 11 height 11
